Goal: Task Accomplishment & Management: Use online tool/utility

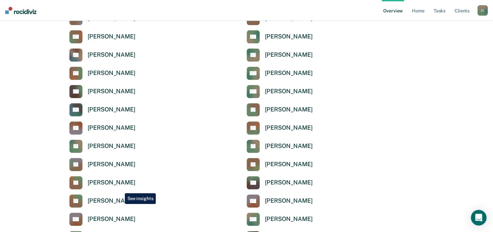
scroll to position [98, 0]
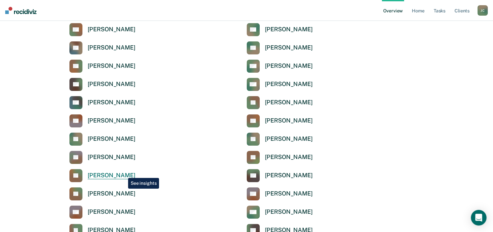
click at [123, 173] on div "[PERSON_NAME]" at bounding box center [112, 175] width 48 height 7
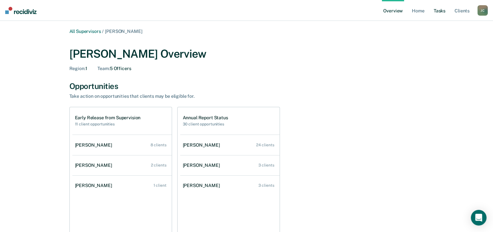
click at [438, 15] on link "Tasks" at bounding box center [439, 10] width 14 height 21
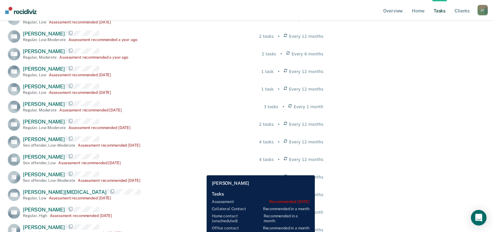
scroll to position [163, 0]
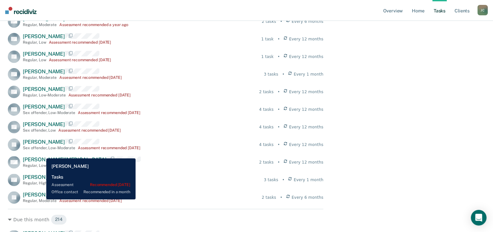
click at [41, 198] on span "[PERSON_NAME]" at bounding box center [44, 195] width 42 height 6
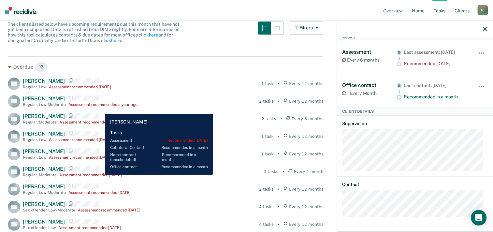
scroll to position [65, 0]
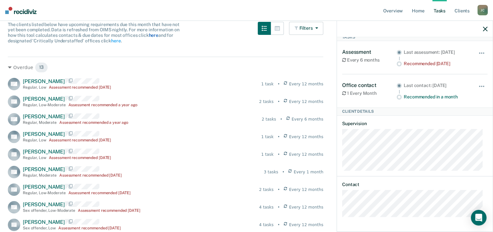
click at [149, 35] on link "here" at bounding box center [153, 35] width 9 height 5
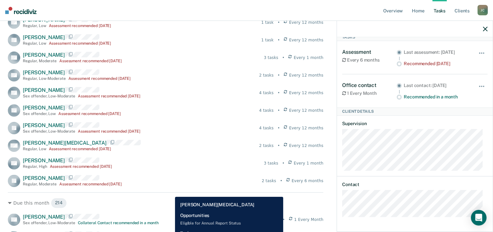
scroll to position [195, 0]
